Goal: Complete application form

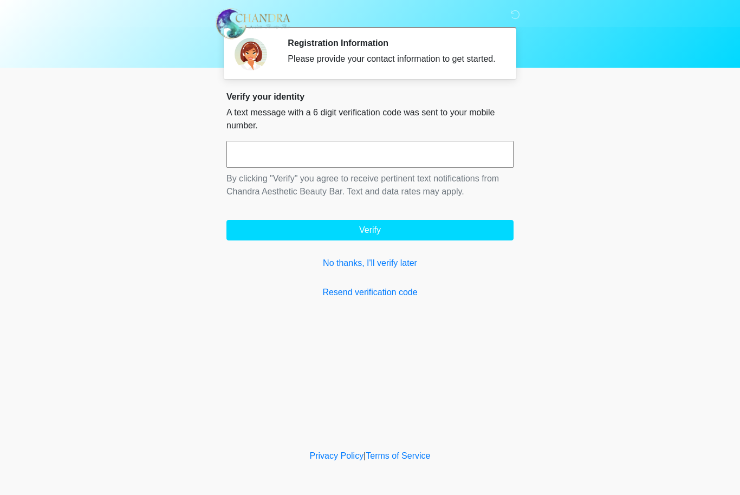
click at [353, 164] on input "text" at bounding box center [370, 154] width 287 height 27
type input "*"
type input "******"
click at [401, 254] on div "Verify your identity A text message with a 6 digit verification code was sent t…" at bounding box center [370, 196] width 287 height 208
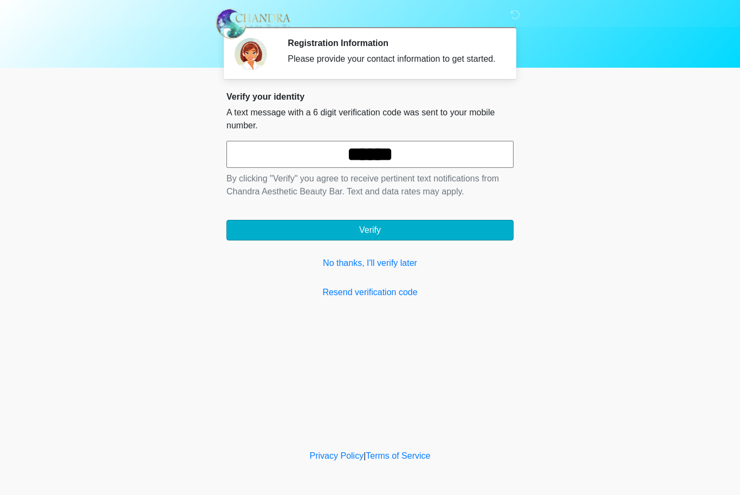
click at [404, 241] on button "Verify" at bounding box center [370, 230] width 287 height 21
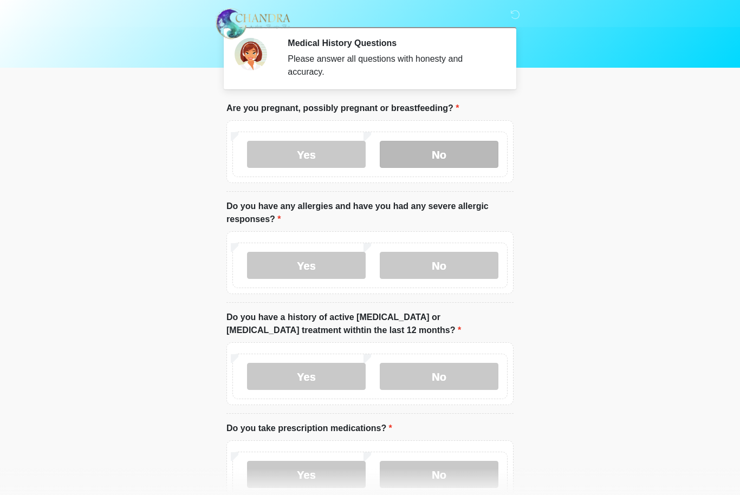
click at [462, 164] on label "No" at bounding box center [439, 154] width 119 height 27
click at [410, 281] on div "Yes No" at bounding box center [369, 266] width 275 height 46
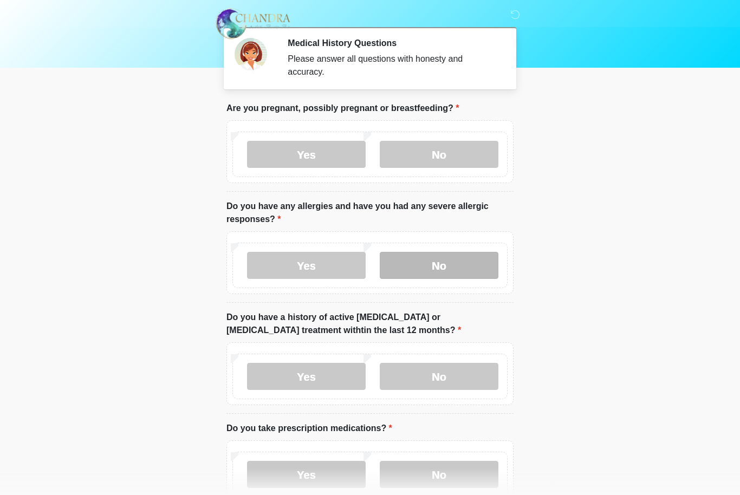
click at [416, 269] on label "No" at bounding box center [439, 265] width 119 height 27
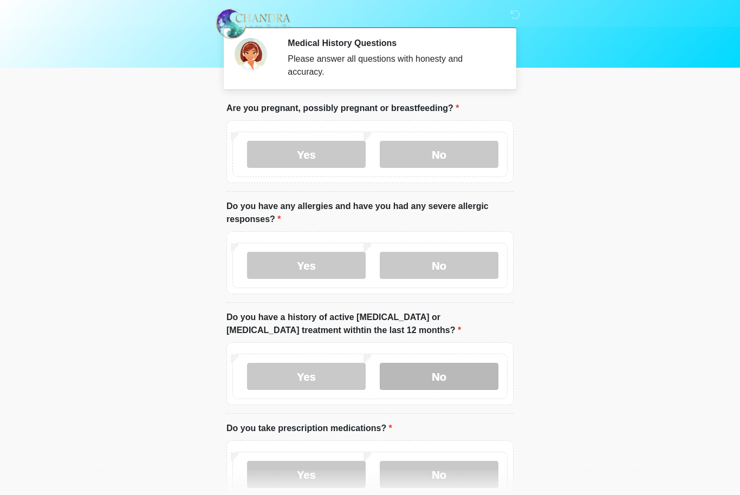
click at [395, 366] on label "No" at bounding box center [439, 376] width 119 height 27
click at [438, 466] on label "No" at bounding box center [439, 474] width 119 height 27
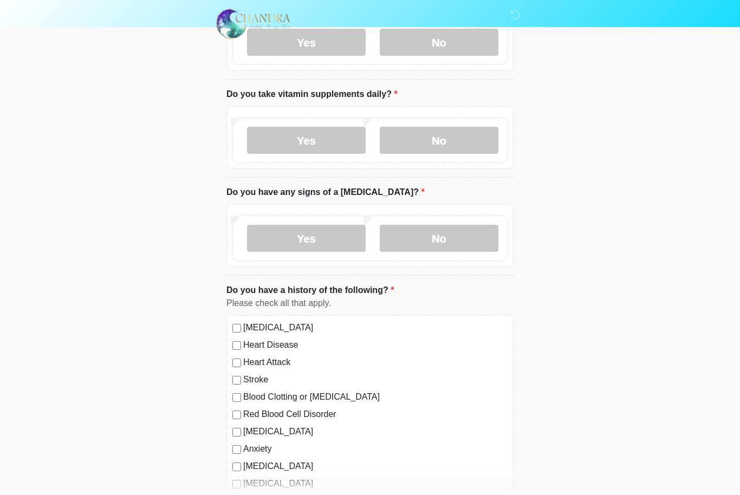
scroll to position [432, 0]
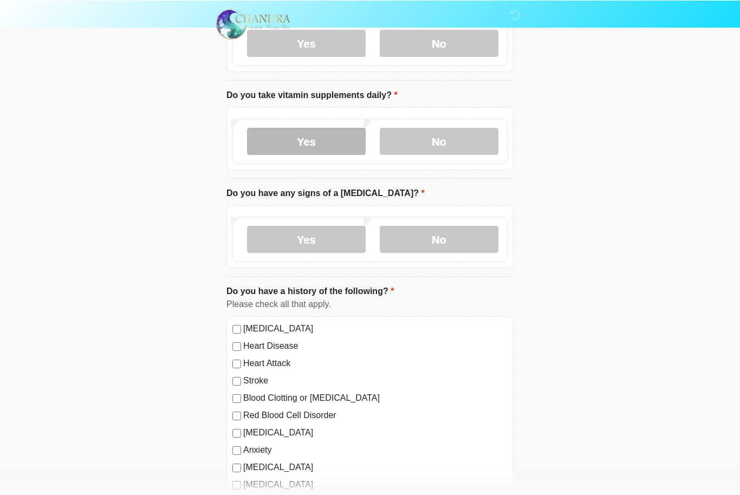
click at [359, 151] on label "Yes" at bounding box center [306, 140] width 119 height 27
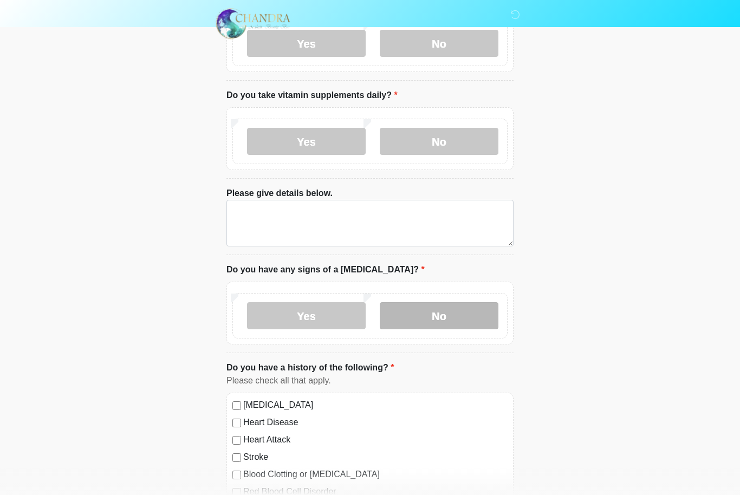
click at [434, 305] on label "No" at bounding box center [439, 315] width 119 height 27
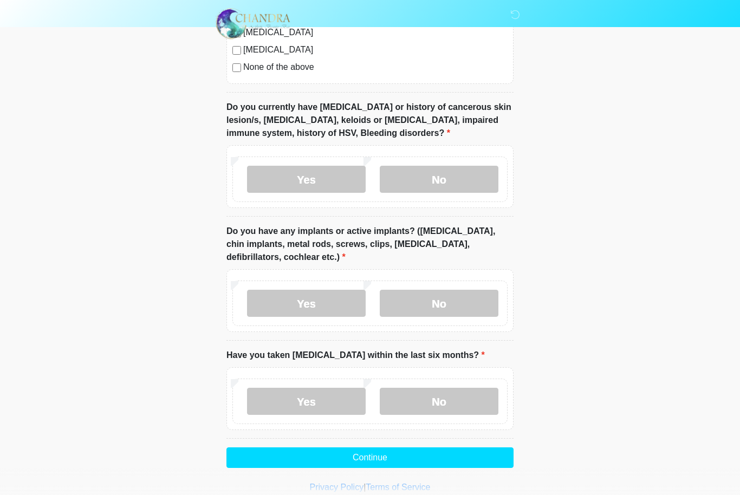
scroll to position [989, 0]
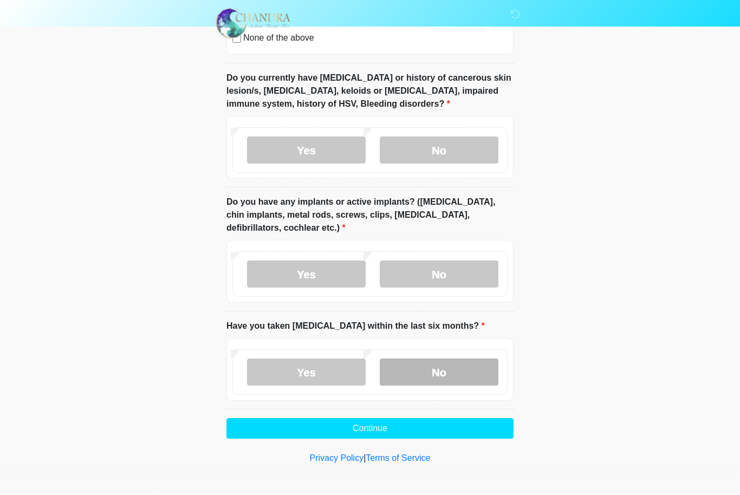
click at [410, 359] on label "No" at bounding box center [439, 372] width 119 height 27
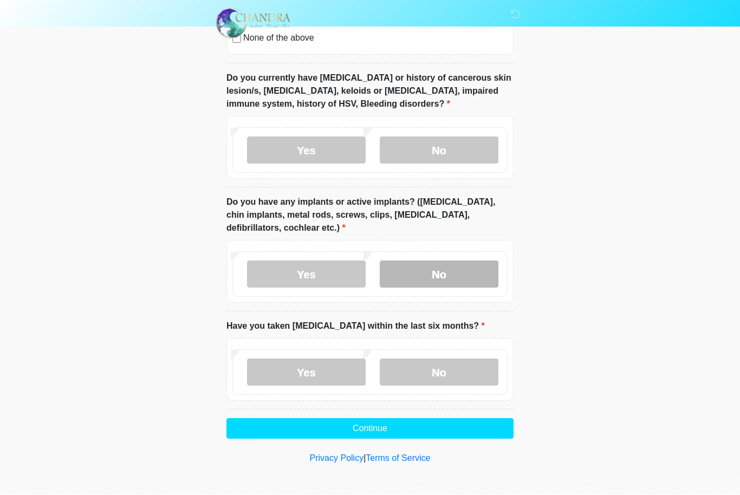
click at [424, 273] on label "No" at bounding box center [439, 274] width 119 height 27
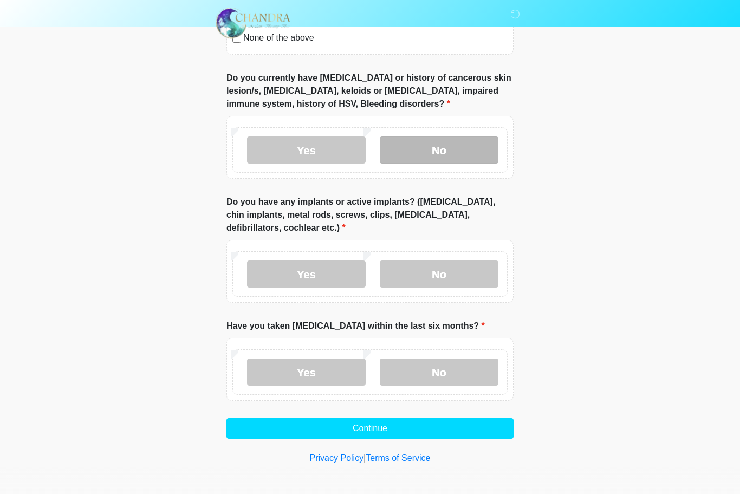
click at [435, 148] on label "No" at bounding box center [439, 150] width 119 height 27
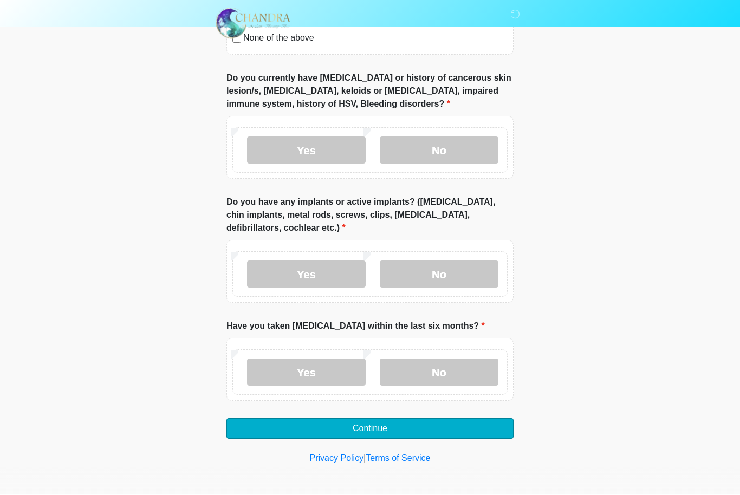
click at [417, 424] on button "Continue" at bounding box center [370, 429] width 287 height 21
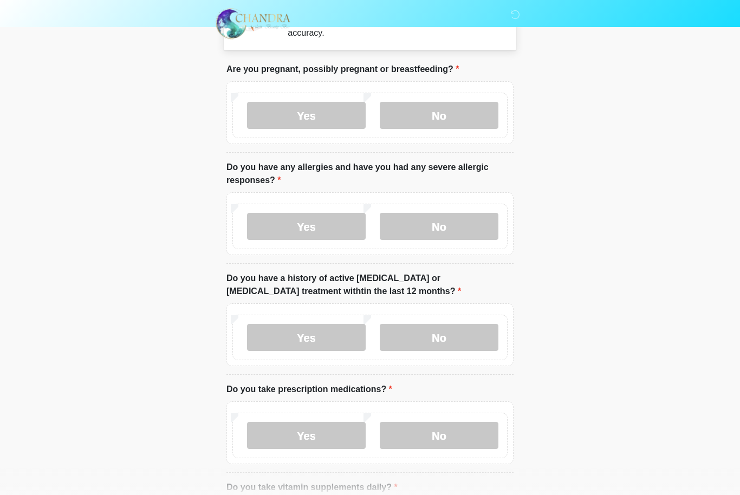
scroll to position [0, 0]
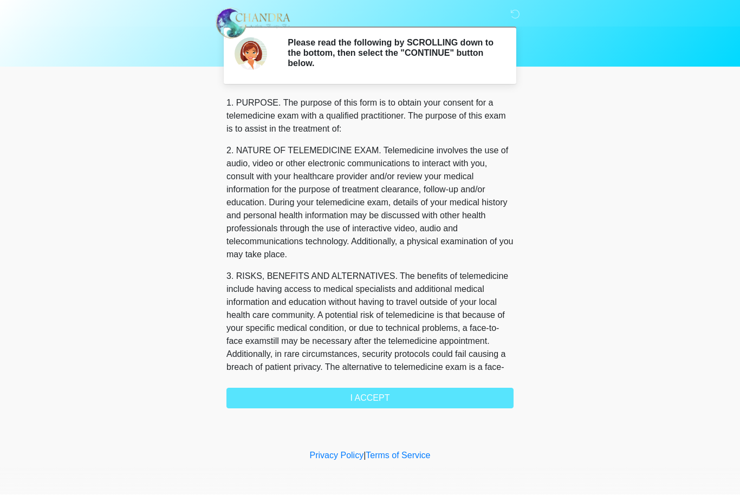
click at [464, 400] on div "1. PURPOSE. The purpose of this form is to obtain your consent for a telemedici…" at bounding box center [370, 253] width 287 height 312
click at [446, 402] on div "1. PURPOSE. The purpose of this form is to obtain your consent for a telemedici…" at bounding box center [370, 253] width 287 height 312
click at [410, 405] on div "1. PURPOSE. The purpose of this form is to obtain your consent for a telemedici…" at bounding box center [370, 253] width 287 height 312
click at [386, 404] on div "1. PURPOSE. The purpose of this form is to obtain your consent for a telemedici…" at bounding box center [370, 253] width 287 height 312
click at [376, 397] on div "1. PURPOSE. The purpose of this form is to obtain your consent for a telemedici…" at bounding box center [370, 253] width 287 height 312
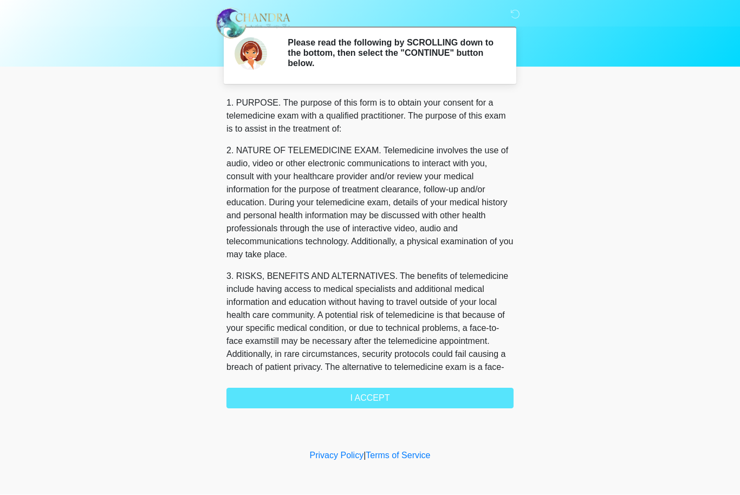
click at [740, 169] on body "‎ ‎ Please read the following by SCROLLING down to the bottom, then select the …" at bounding box center [370, 247] width 740 height 495
click at [370, 405] on div "1. PURPOSE. The purpose of this form is to obtain your consent for a telemedici…" at bounding box center [370, 253] width 287 height 312
click at [345, 400] on div "1. PURPOSE. The purpose of this form is to obtain your consent for a telemedici…" at bounding box center [370, 253] width 287 height 312
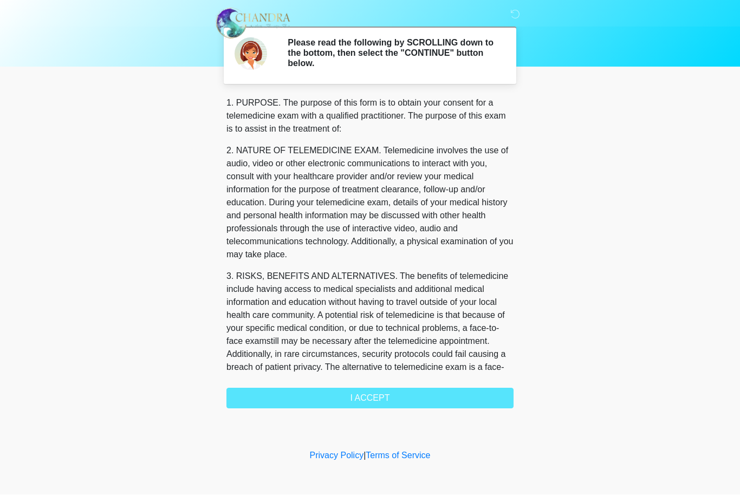
click at [345, 400] on div "1. PURPOSE. The purpose of this form is to obtain your consent for a telemedici…" at bounding box center [370, 253] width 287 height 312
click at [307, 392] on div "1. PURPOSE. The purpose of this form is to obtain your consent for a telemedici…" at bounding box center [370, 253] width 287 height 312
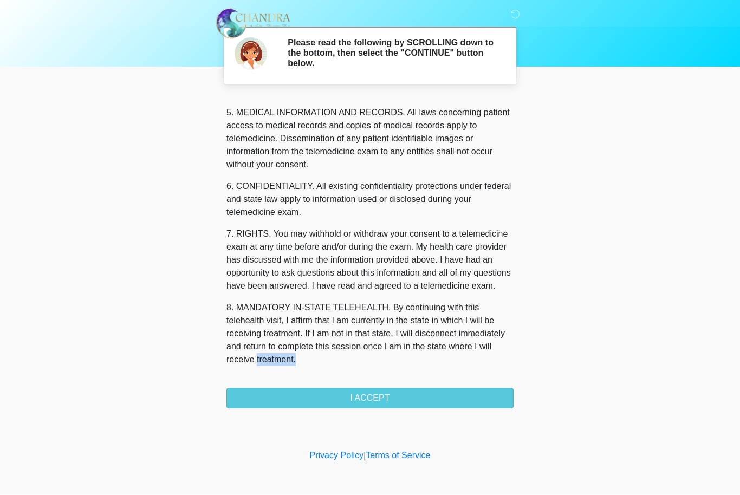
click at [334, 401] on button "I ACCEPT" at bounding box center [370, 399] width 287 height 21
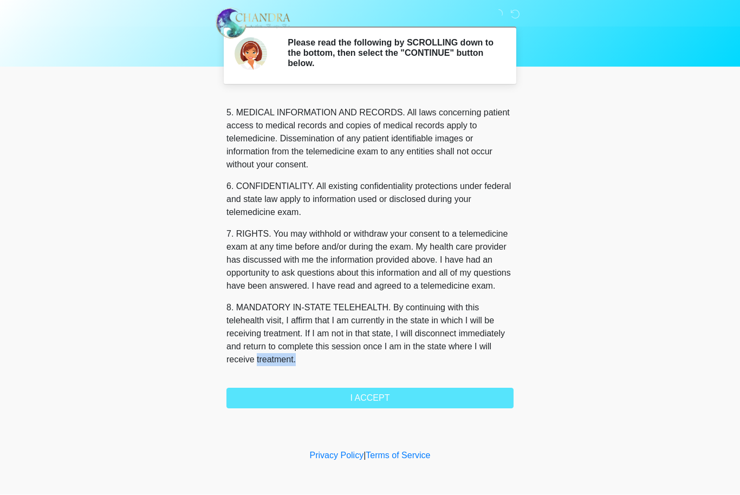
scroll to position [376, 0]
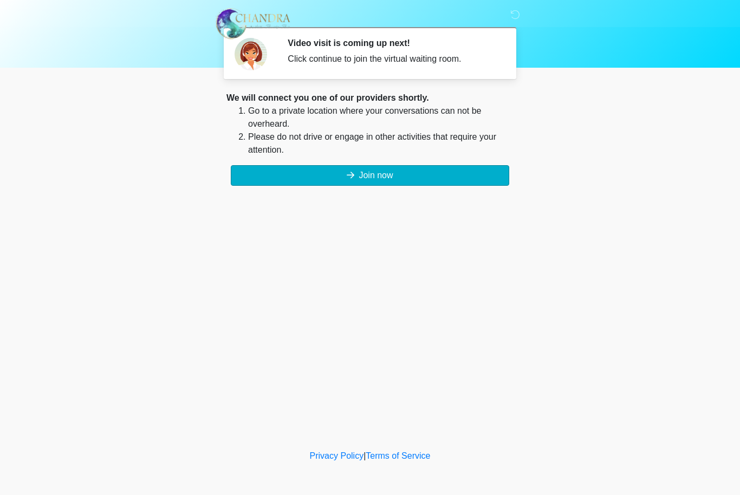
click at [380, 175] on button "Join now" at bounding box center [370, 175] width 279 height 21
